Goal: Navigation & Orientation: Find specific page/section

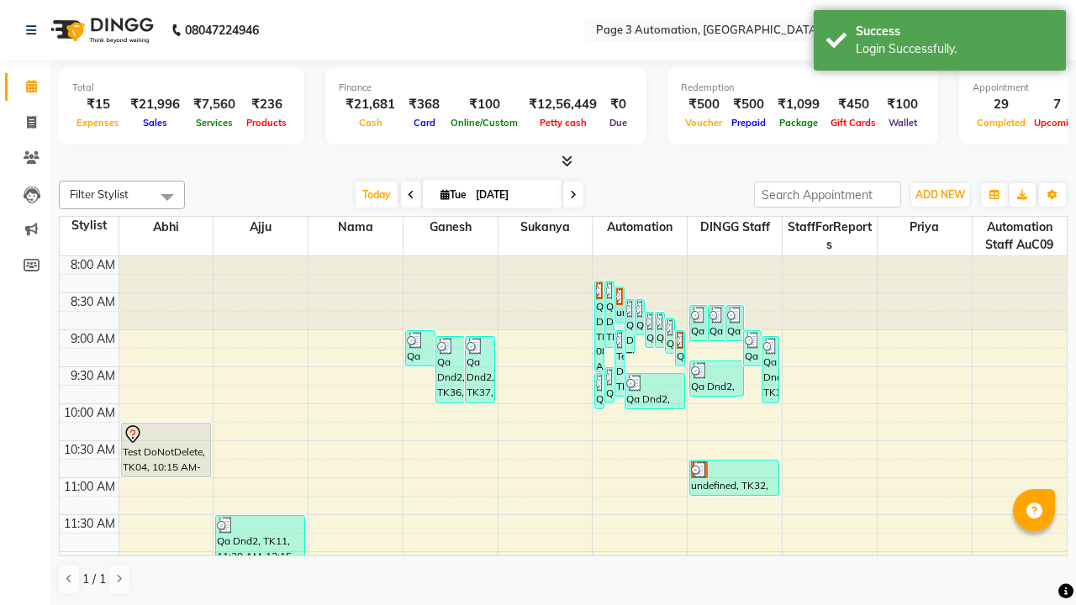
scroll to position [1, 0]
click at [1048, 29] on icon at bounding box center [1048, 30] width 12 height 12
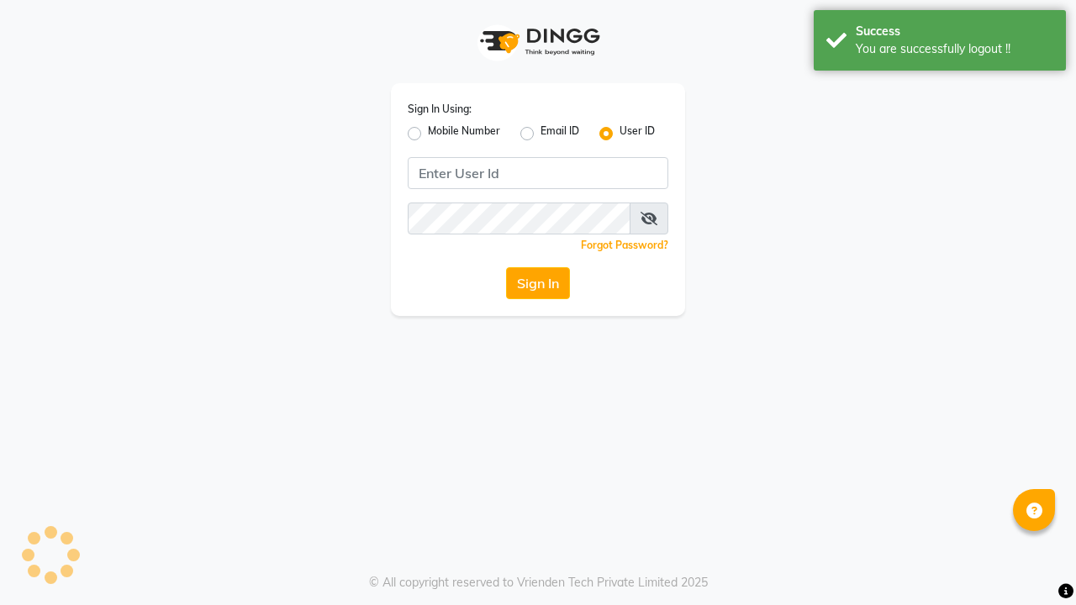
scroll to position [0, 0]
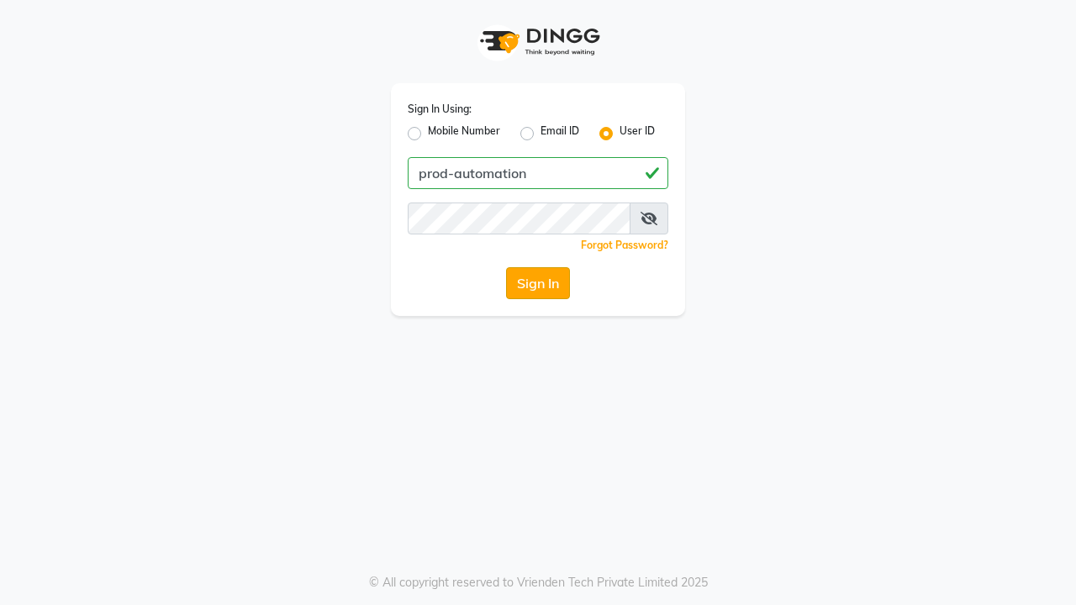
click at [538, 283] on button "Sign In" at bounding box center [538, 283] width 64 height 32
